Goal: Information Seeking & Learning: Learn about a topic

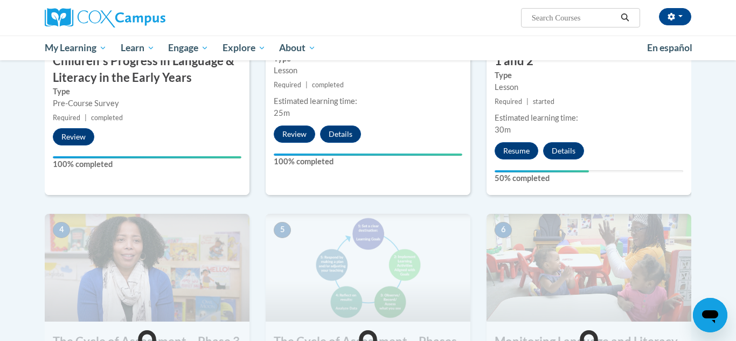
scroll to position [381, 0]
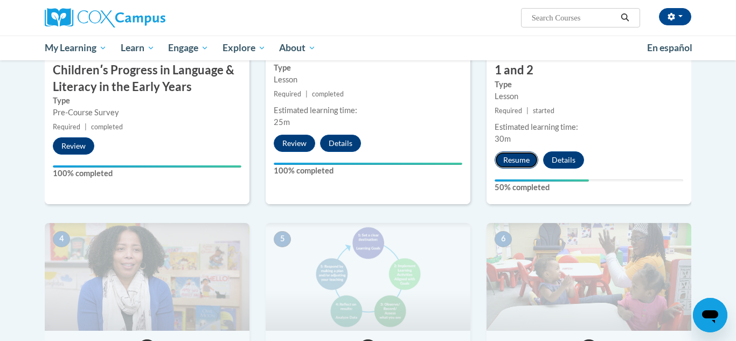
click at [516, 152] on button "Resume" at bounding box center [517, 159] width 44 height 17
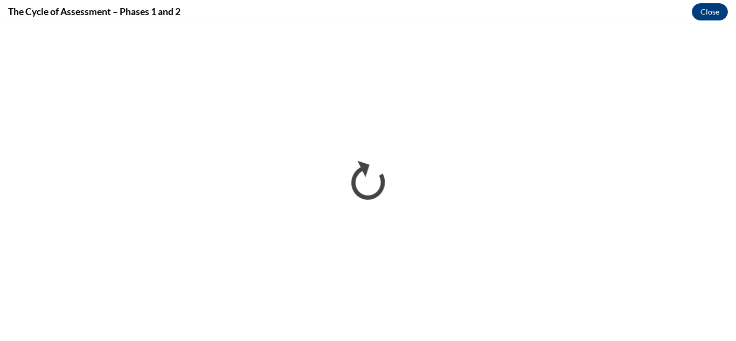
scroll to position [0, 0]
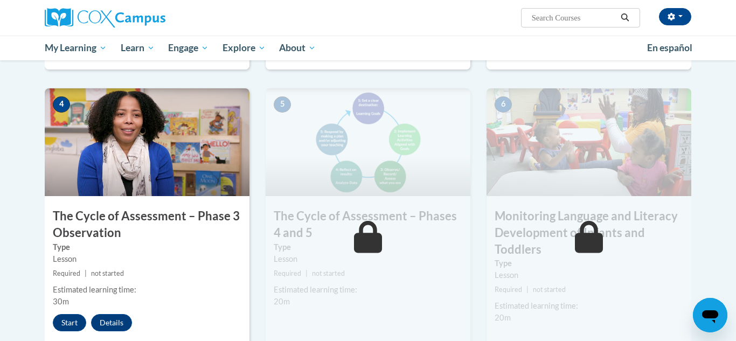
scroll to position [545, 0]
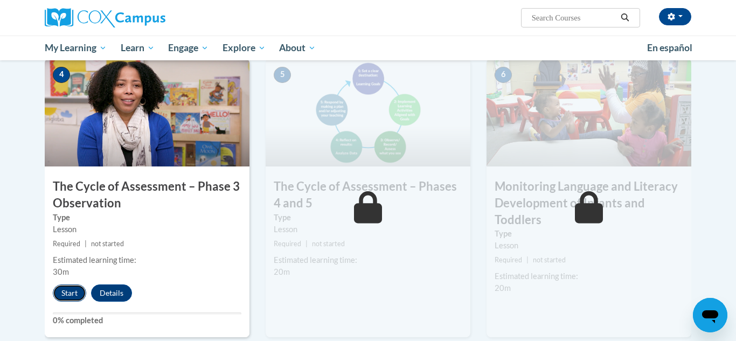
click at [68, 293] on button "Start" at bounding box center [69, 292] width 33 height 17
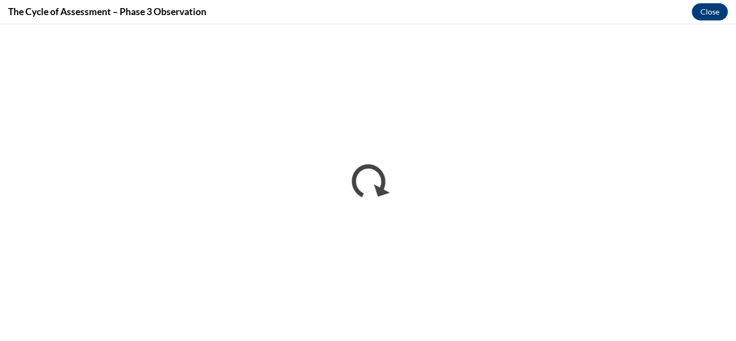
scroll to position [0, 0]
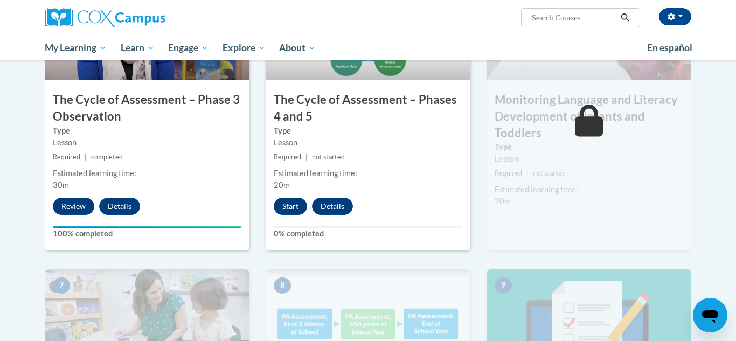
scroll to position [628, 0]
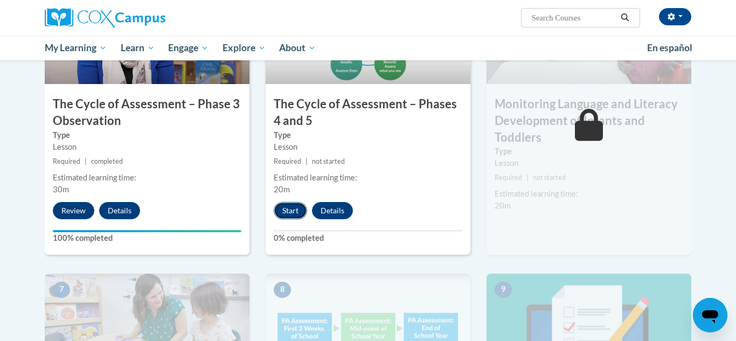
click at [290, 203] on button "Start" at bounding box center [290, 210] width 33 height 17
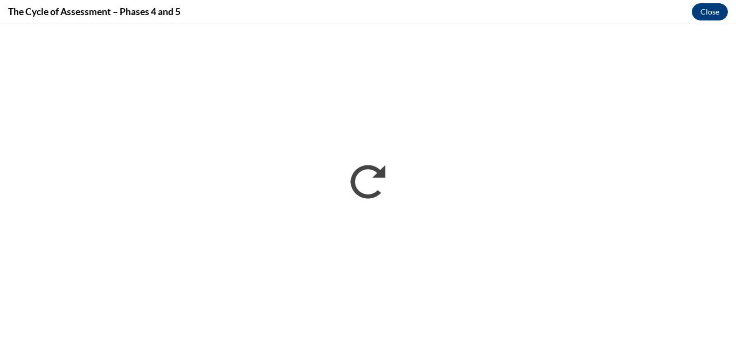
scroll to position [0, 0]
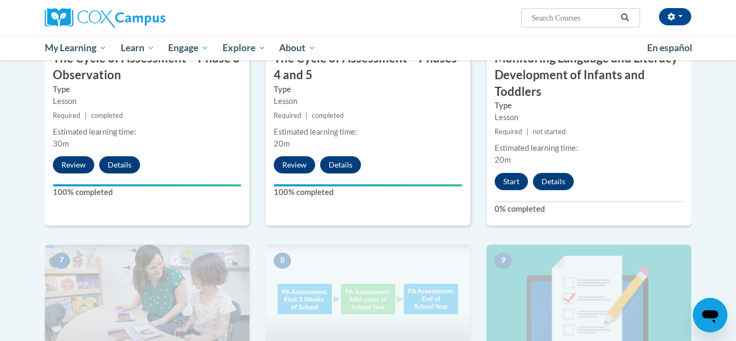
scroll to position [683, 0]
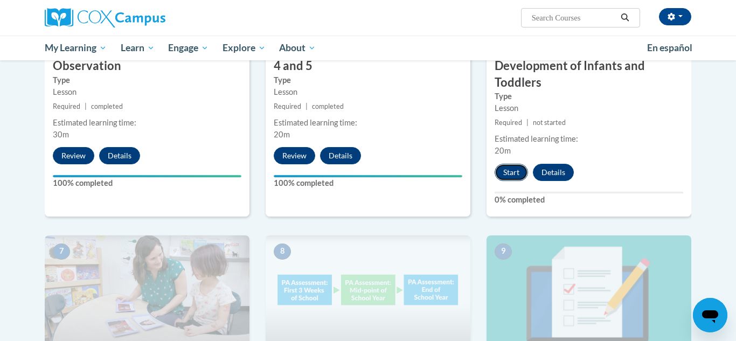
click at [511, 171] on button "Start" at bounding box center [511, 172] width 33 height 17
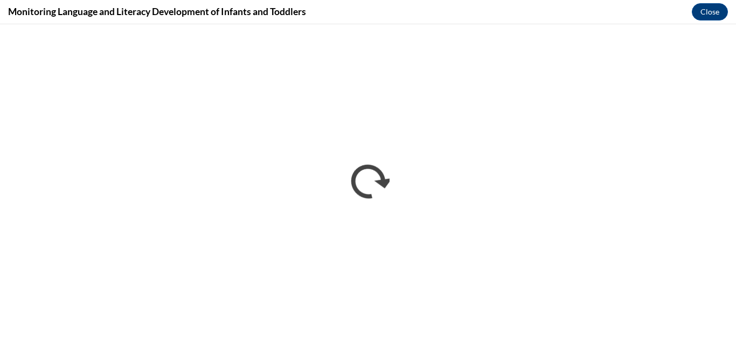
scroll to position [0, 0]
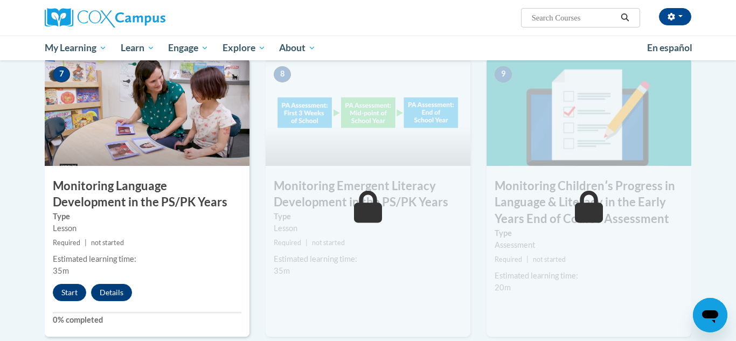
scroll to position [865, 0]
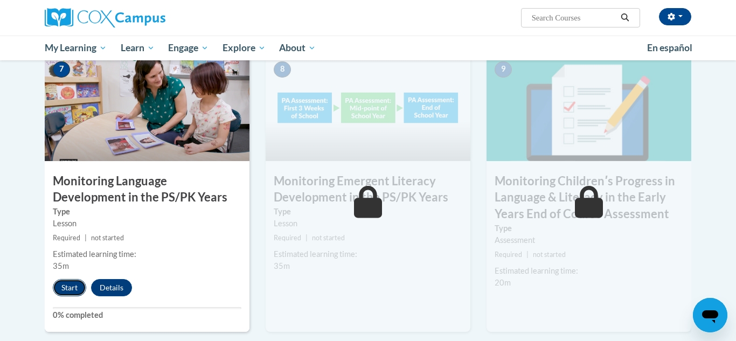
click at [69, 290] on button "Start" at bounding box center [69, 287] width 33 height 17
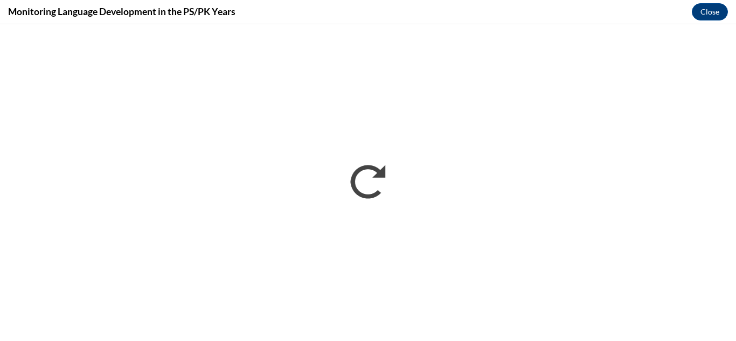
scroll to position [0, 0]
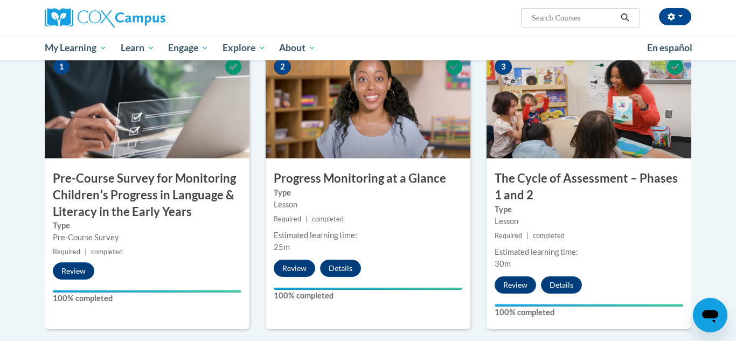
scroll to position [242, 0]
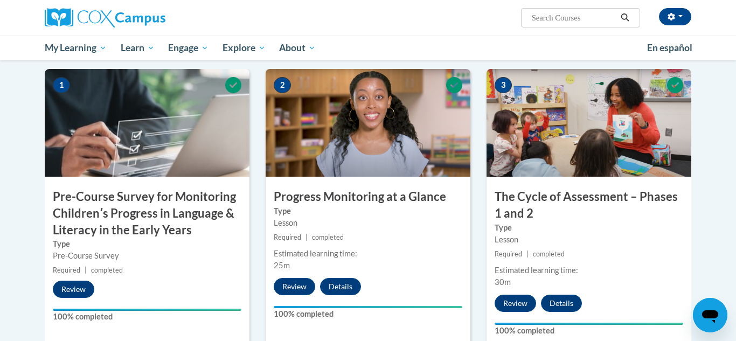
scroll to position [237, 0]
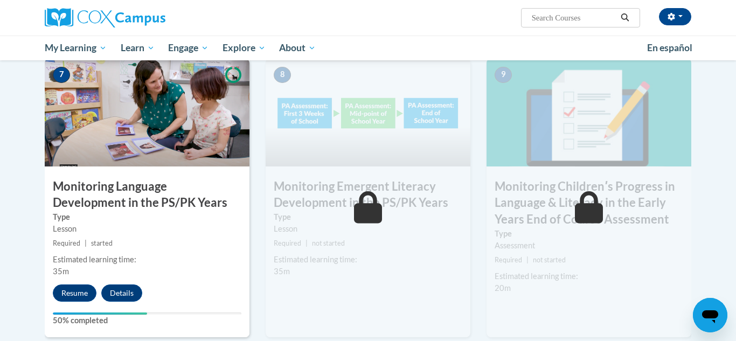
scroll to position [862, 0]
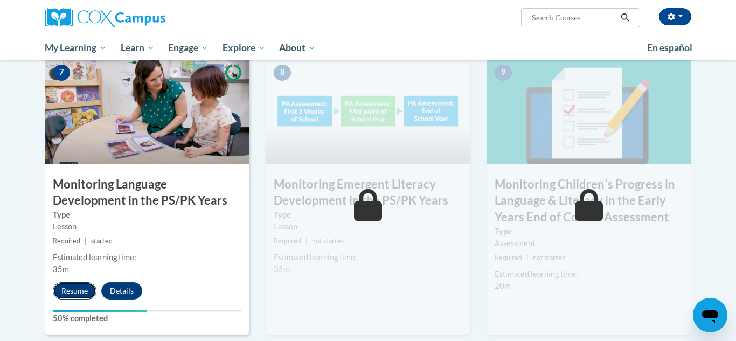
click at [80, 294] on button "Resume" at bounding box center [75, 290] width 44 height 17
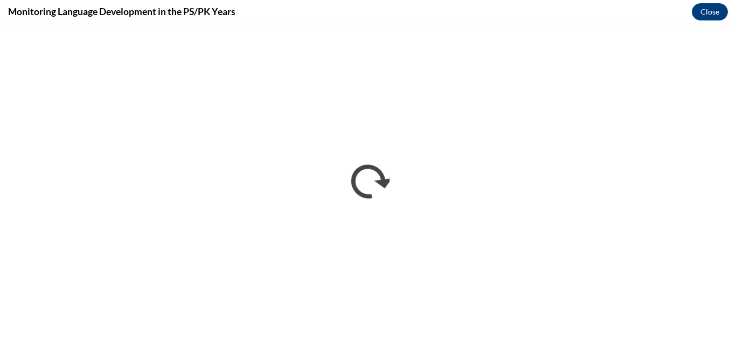
scroll to position [0, 0]
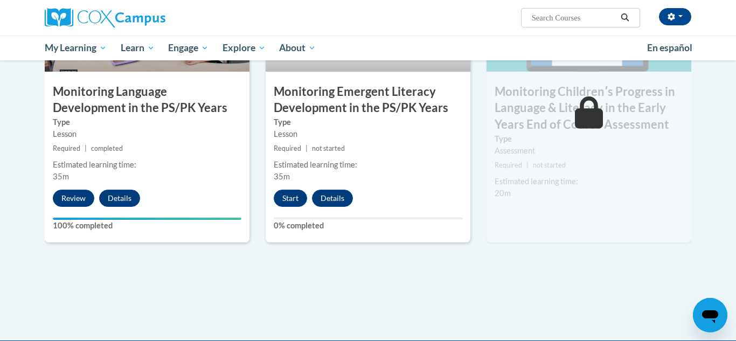
scroll to position [961, 0]
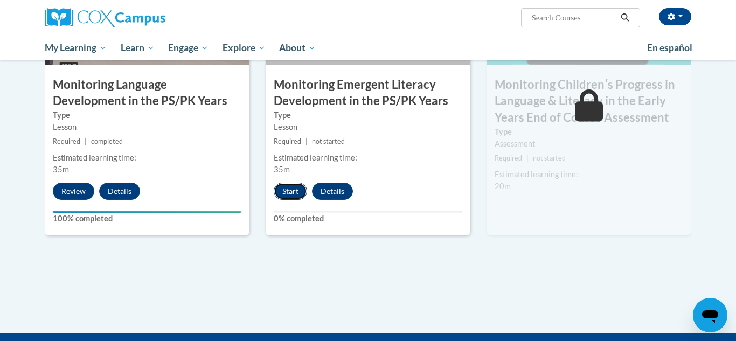
click at [279, 186] on button "Start" at bounding box center [290, 191] width 33 height 17
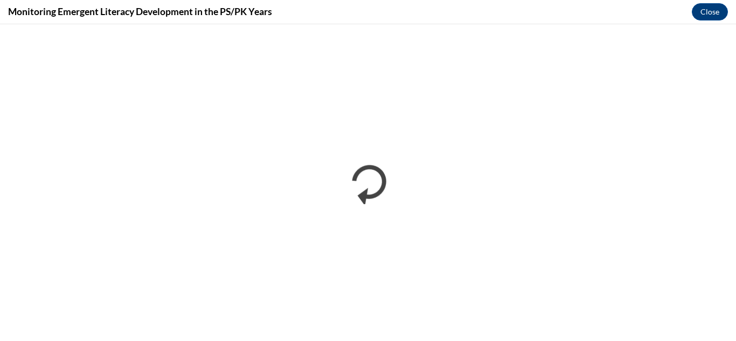
scroll to position [0, 0]
click at [624, 7] on div "Monitoring Emergent Literacy Development in the PS/PK Years Close" at bounding box center [368, 12] width 736 height 24
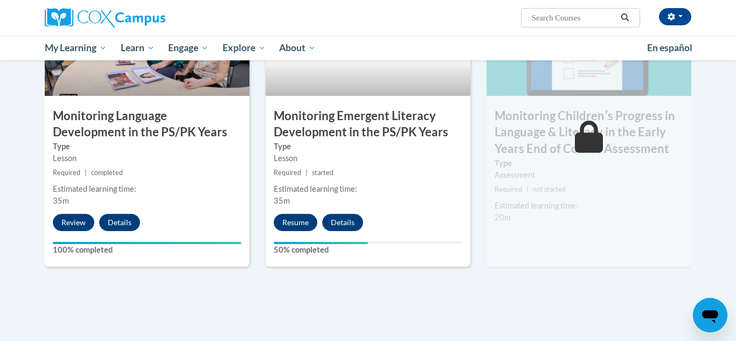
scroll to position [933, 0]
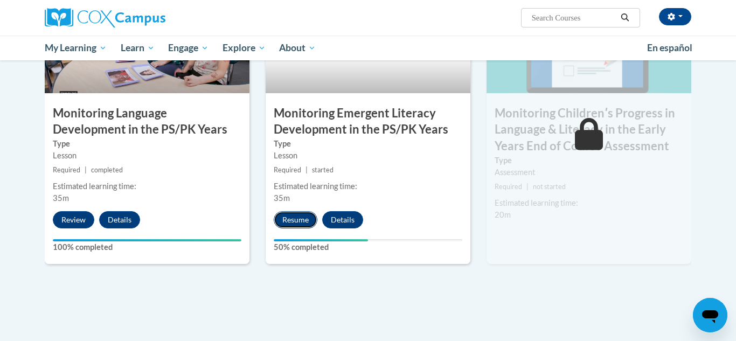
click at [284, 220] on button "Resume" at bounding box center [296, 219] width 44 height 17
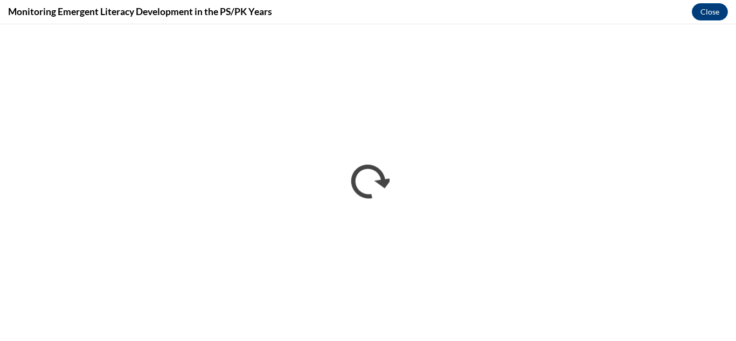
scroll to position [0, 0]
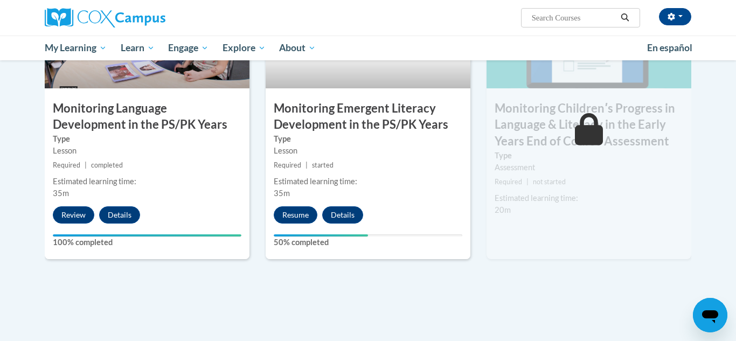
scroll to position [935, 0]
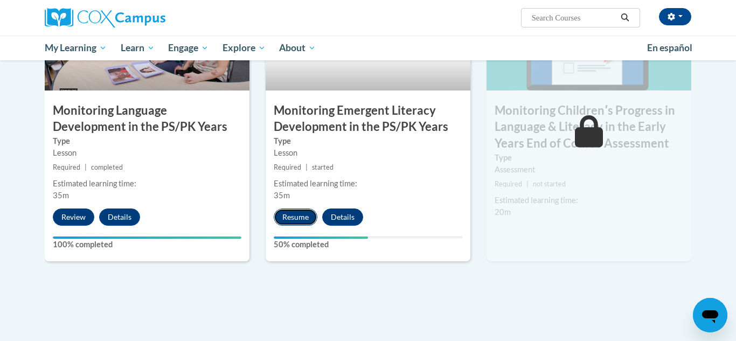
click at [296, 214] on button "Resume" at bounding box center [296, 217] width 44 height 17
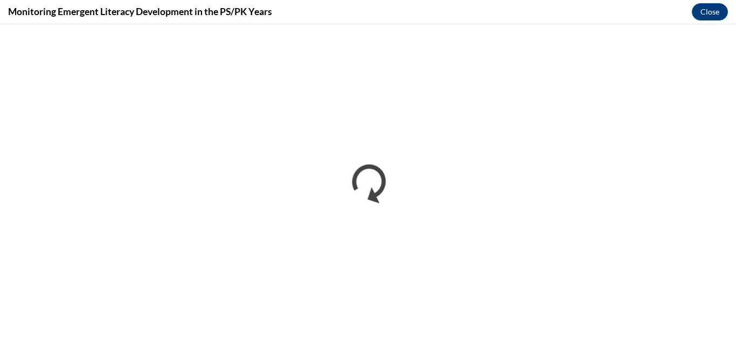
scroll to position [0, 0]
